Goal: Find specific fact: Find specific fact

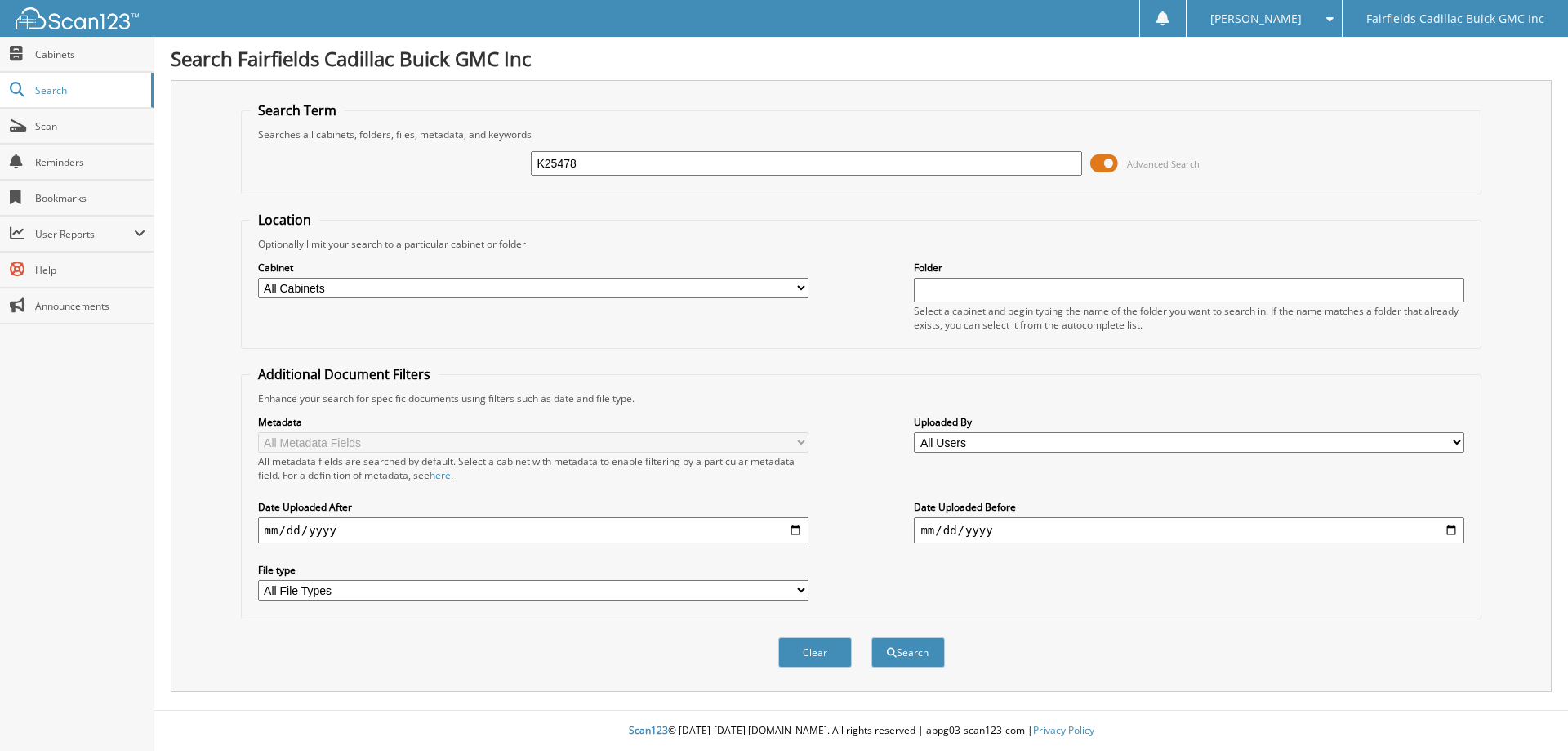
type input "K25478"
click at [1093, 161] on span at bounding box center [1104, 163] width 28 height 25
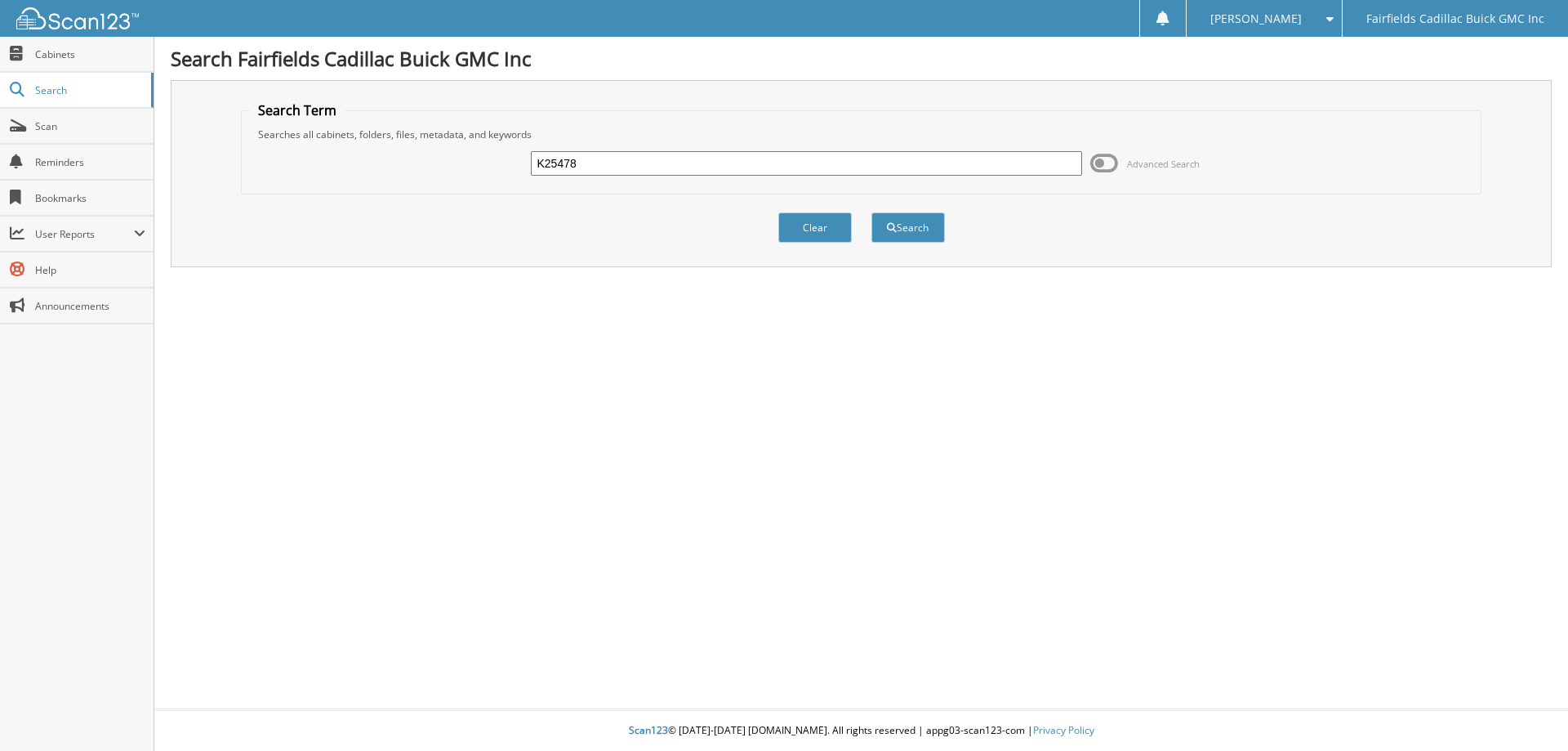
click at [660, 165] on input "K25478" at bounding box center [806, 163] width 550 height 25
click at [872, 213] on button "Search" at bounding box center [908, 227] width 74 height 31
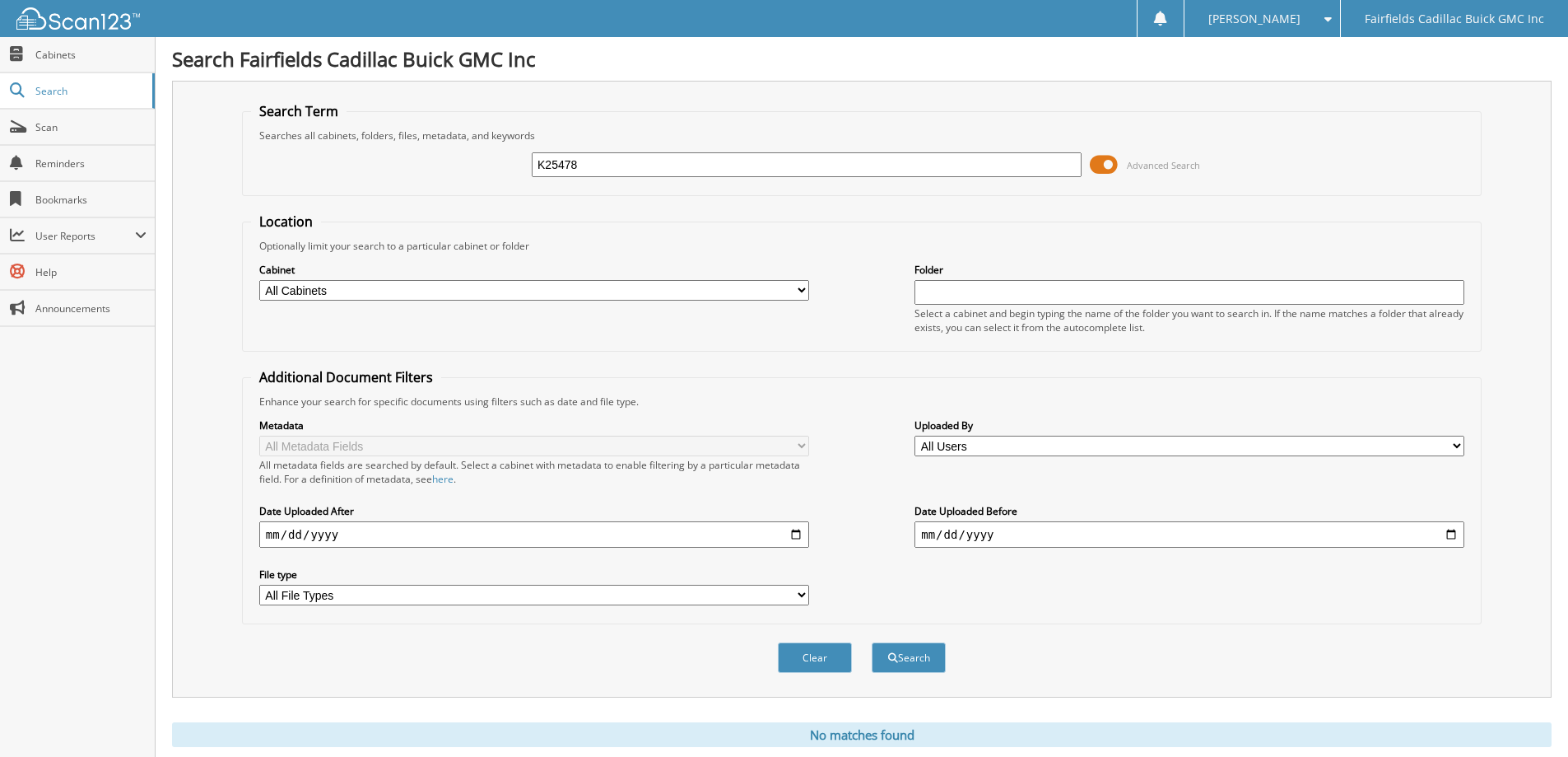
click at [1099, 172] on span at bounding box center [1104, 165] width 28 height 25
